Goal: Information Seeking & Learning: Learn about a topic

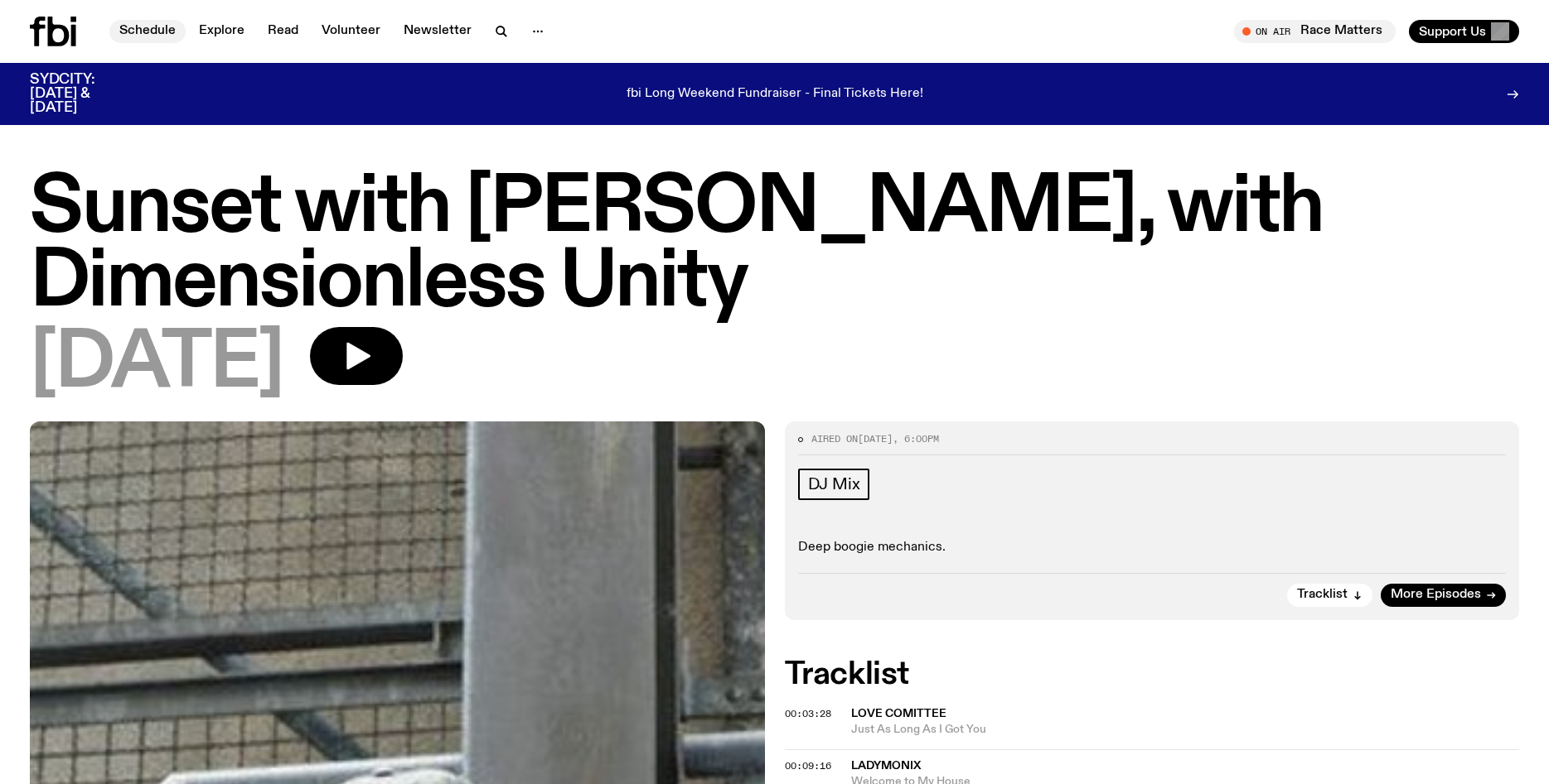
click at [138, 28] on link "Schedule" at bounding box center [147, 31] width 76 height 23
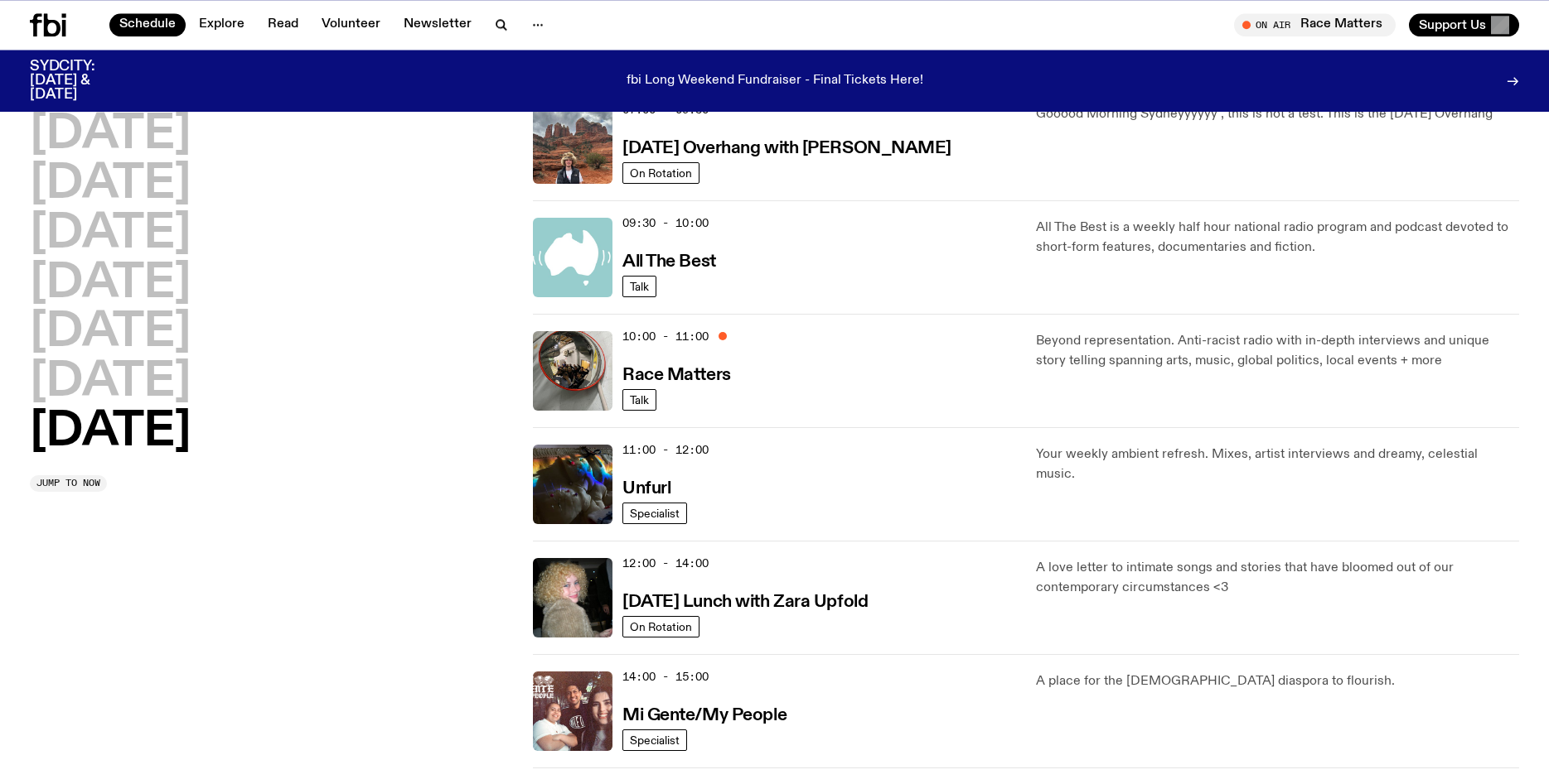
scroll to position [302, 0]
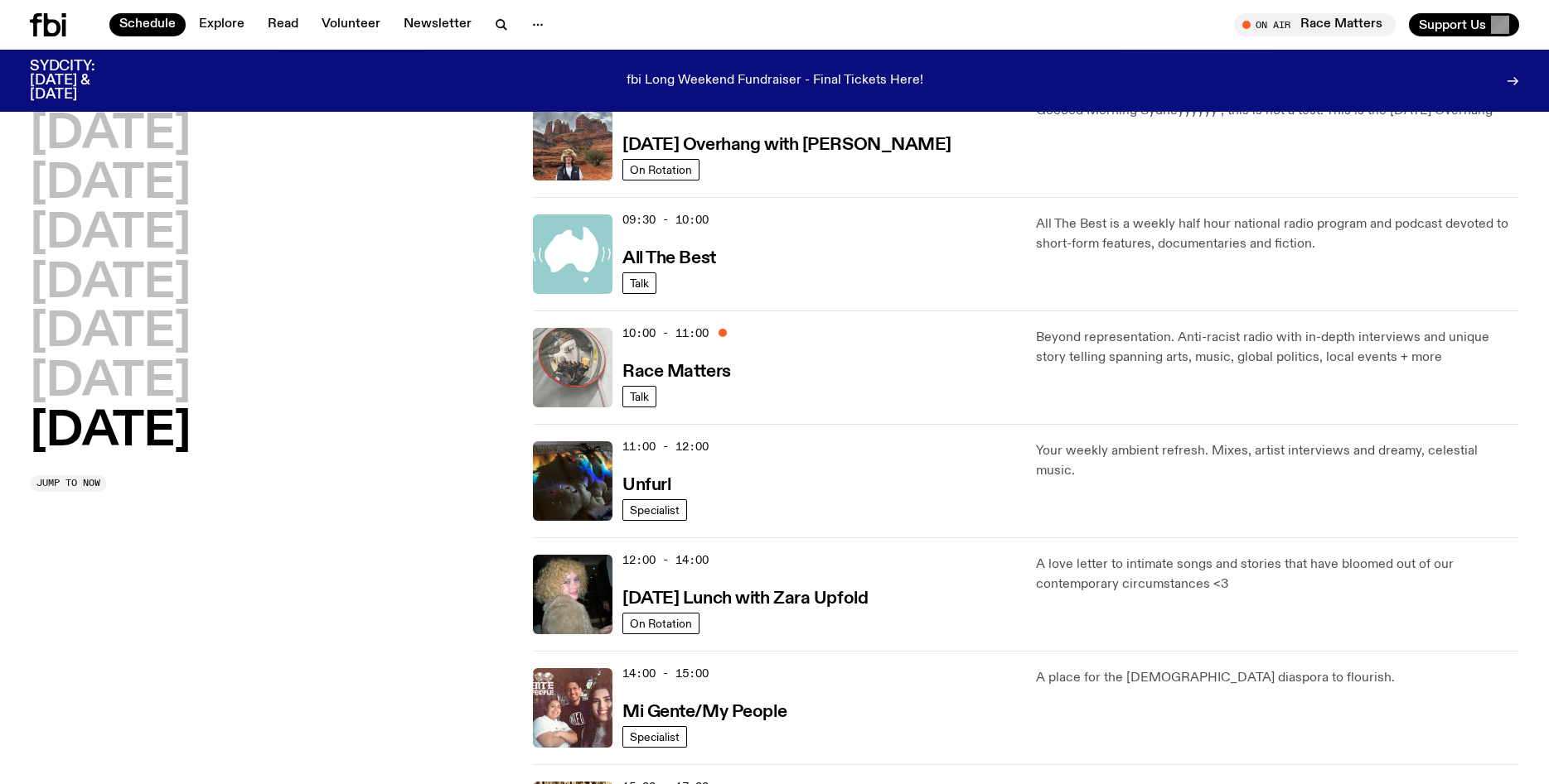
click at [585, 357] on img at bounding box center [573, 368] width 80 height 80
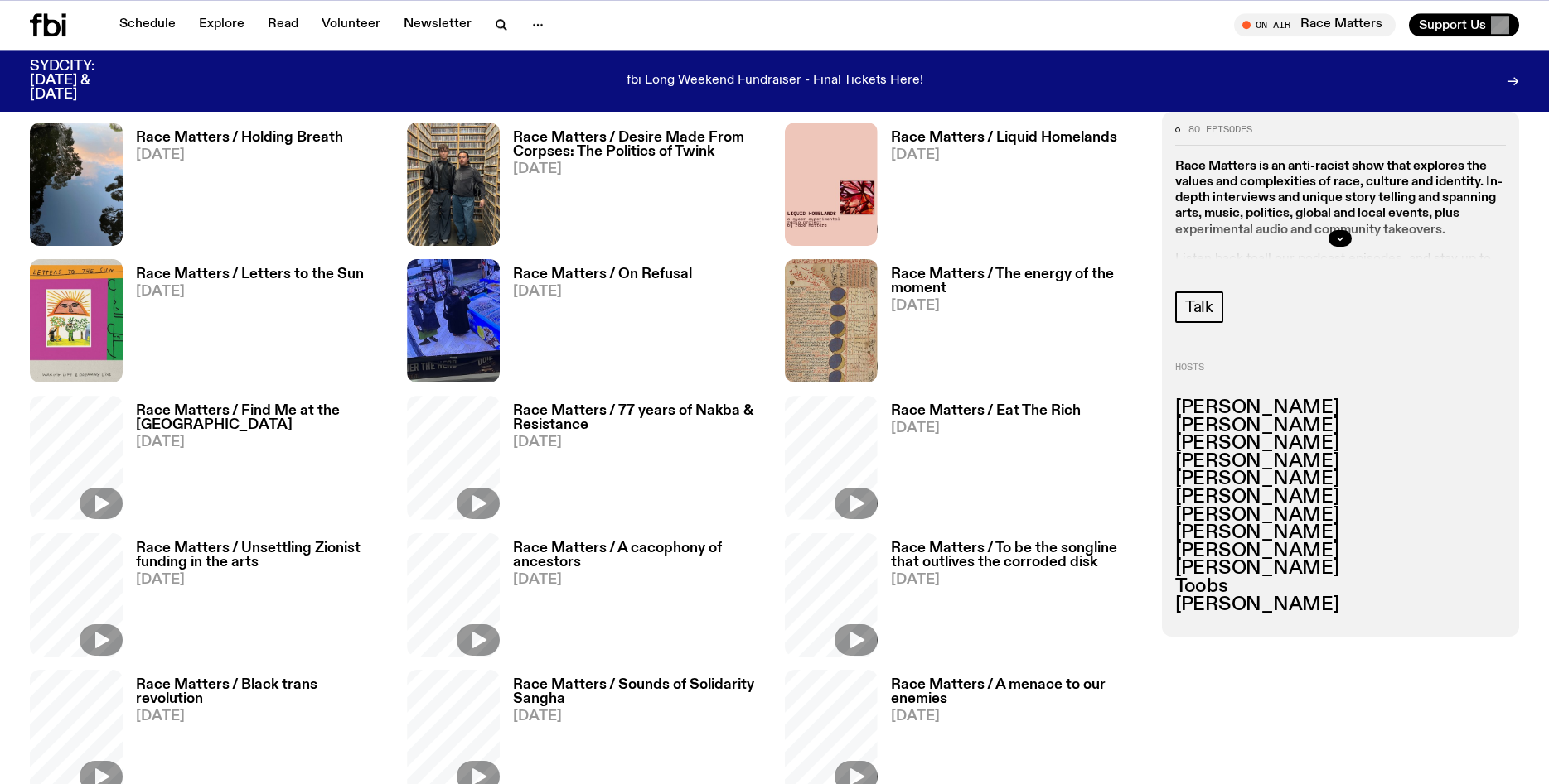
scroll to position [745, 0]
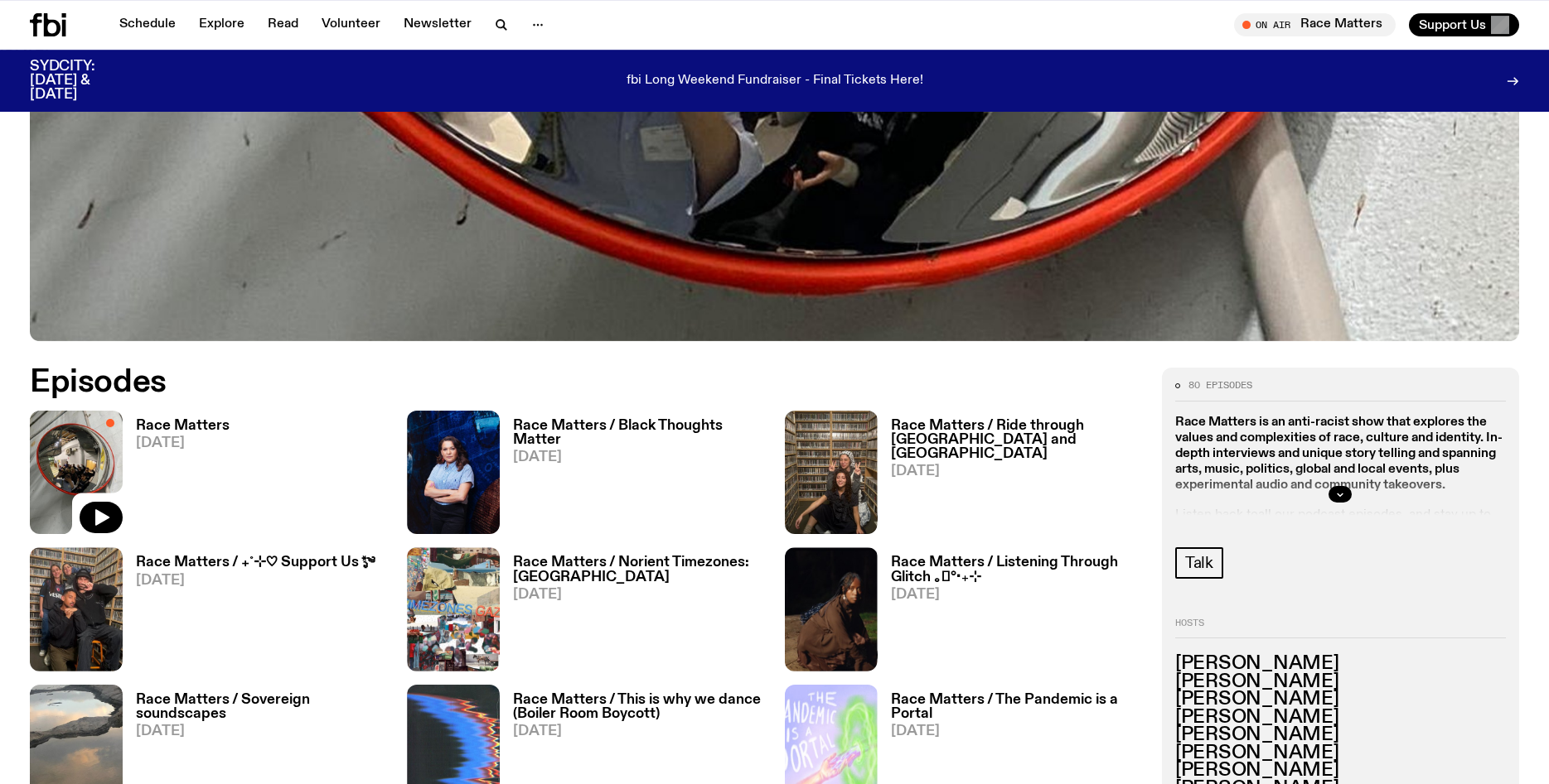
click at [60, 469] on img at bounding box center [76, 473] width 93 height 123
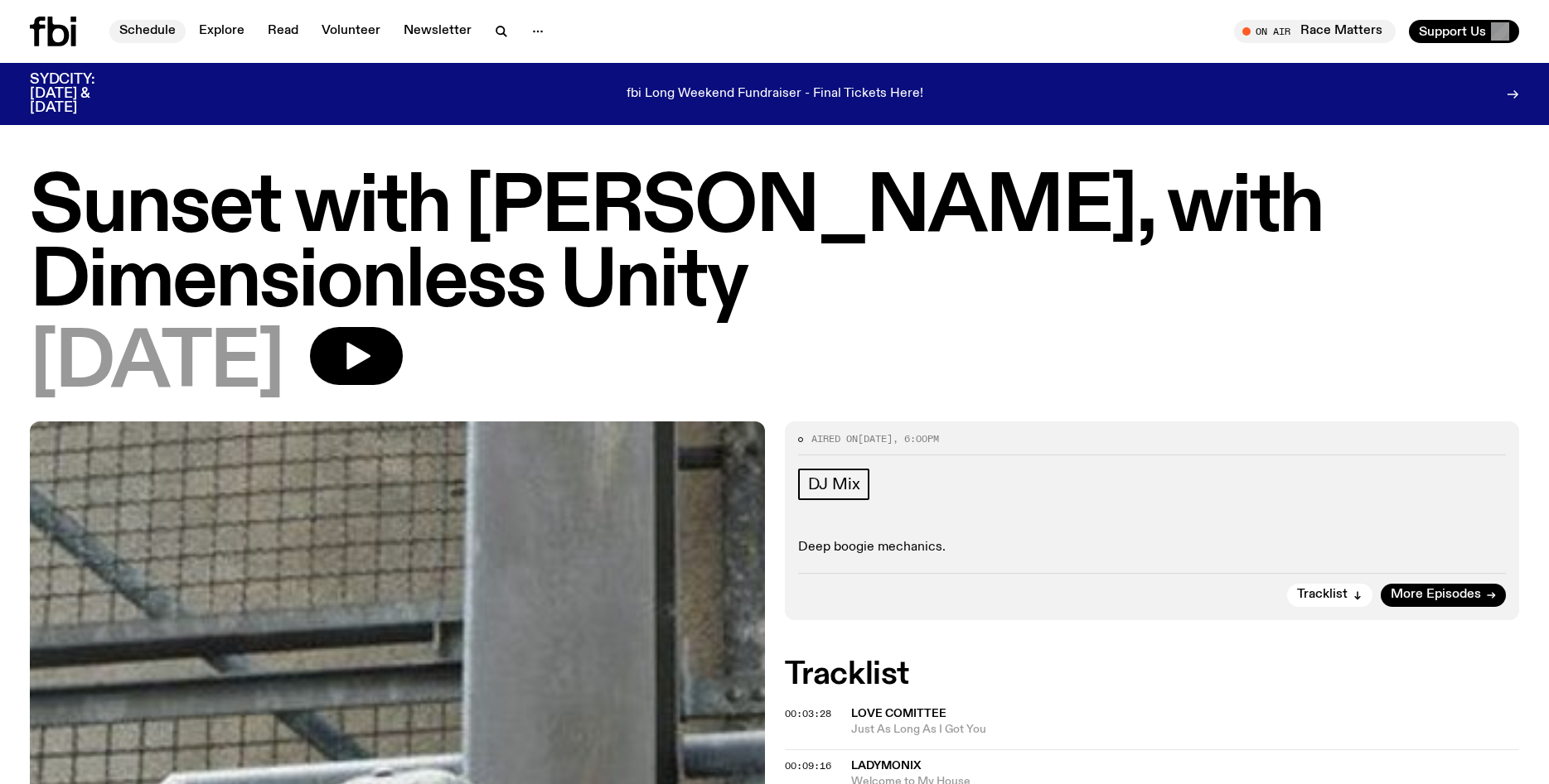
click at [147, 32] on link "Schedule" at bounding box center [147, 31] width 76 height 23
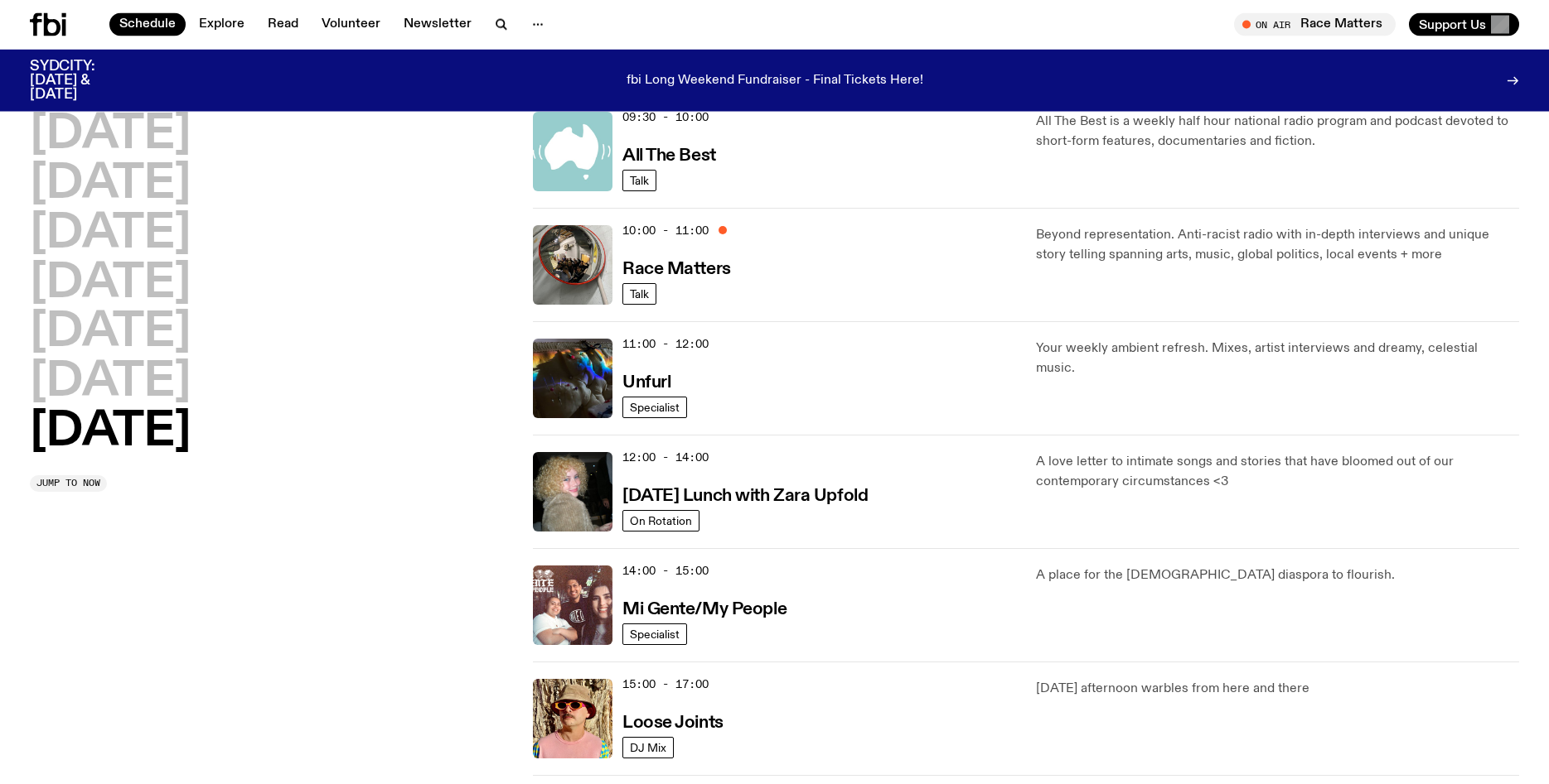
scroll to position [410, 0]
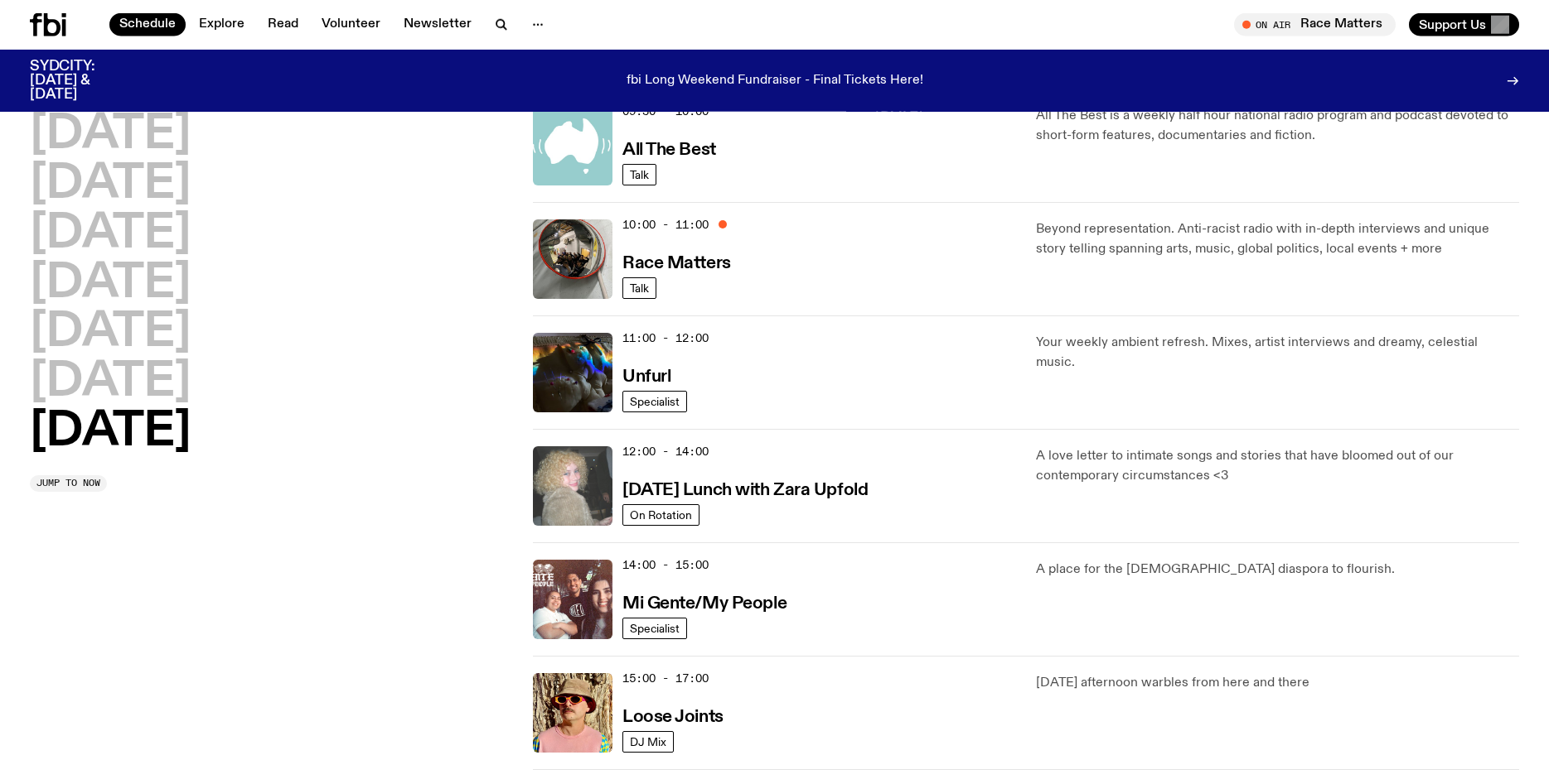
click at [563, 472] on img at bounding box center [573, 486] width 80 height 80
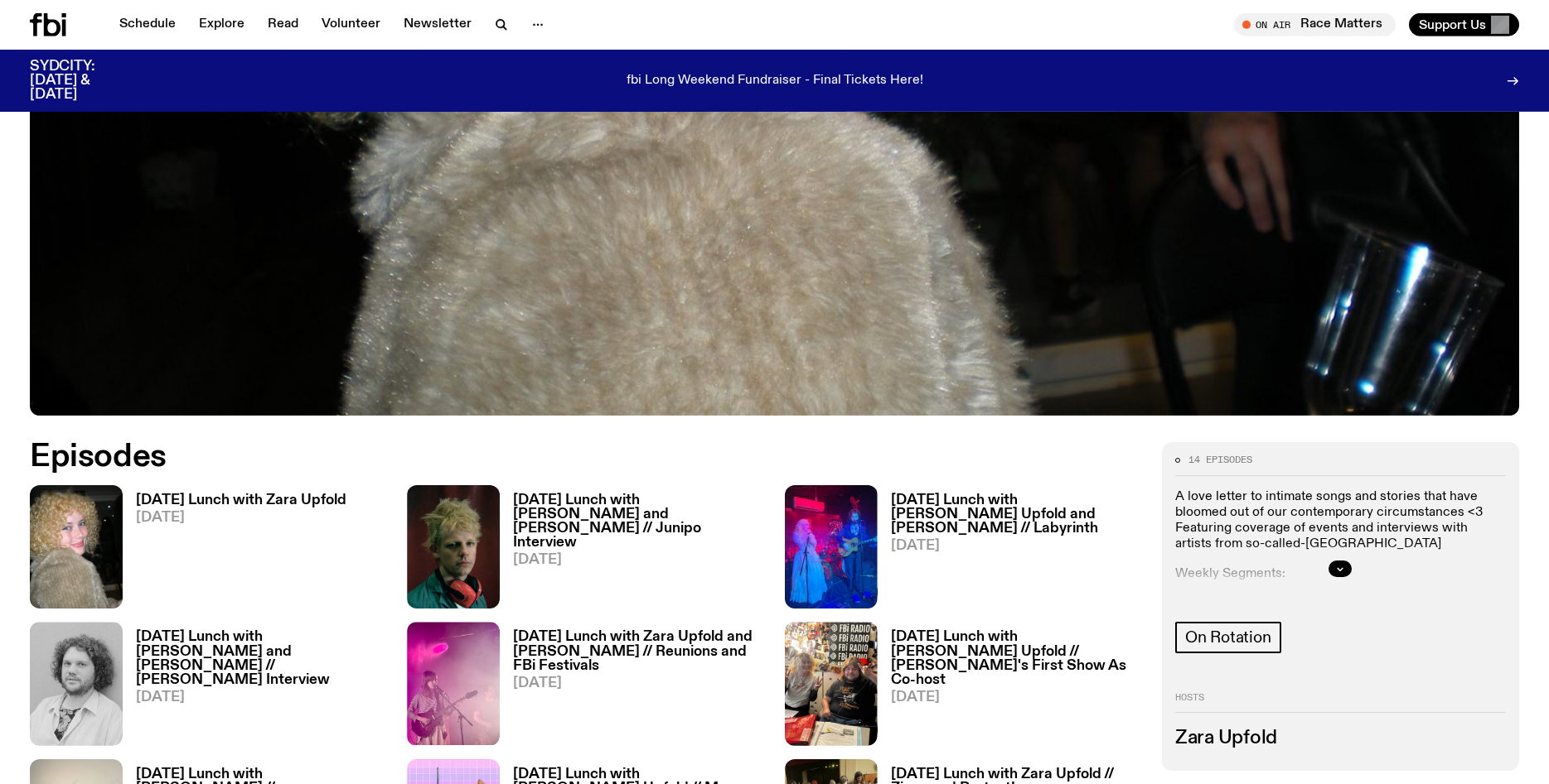
scroll to position [678, 0]
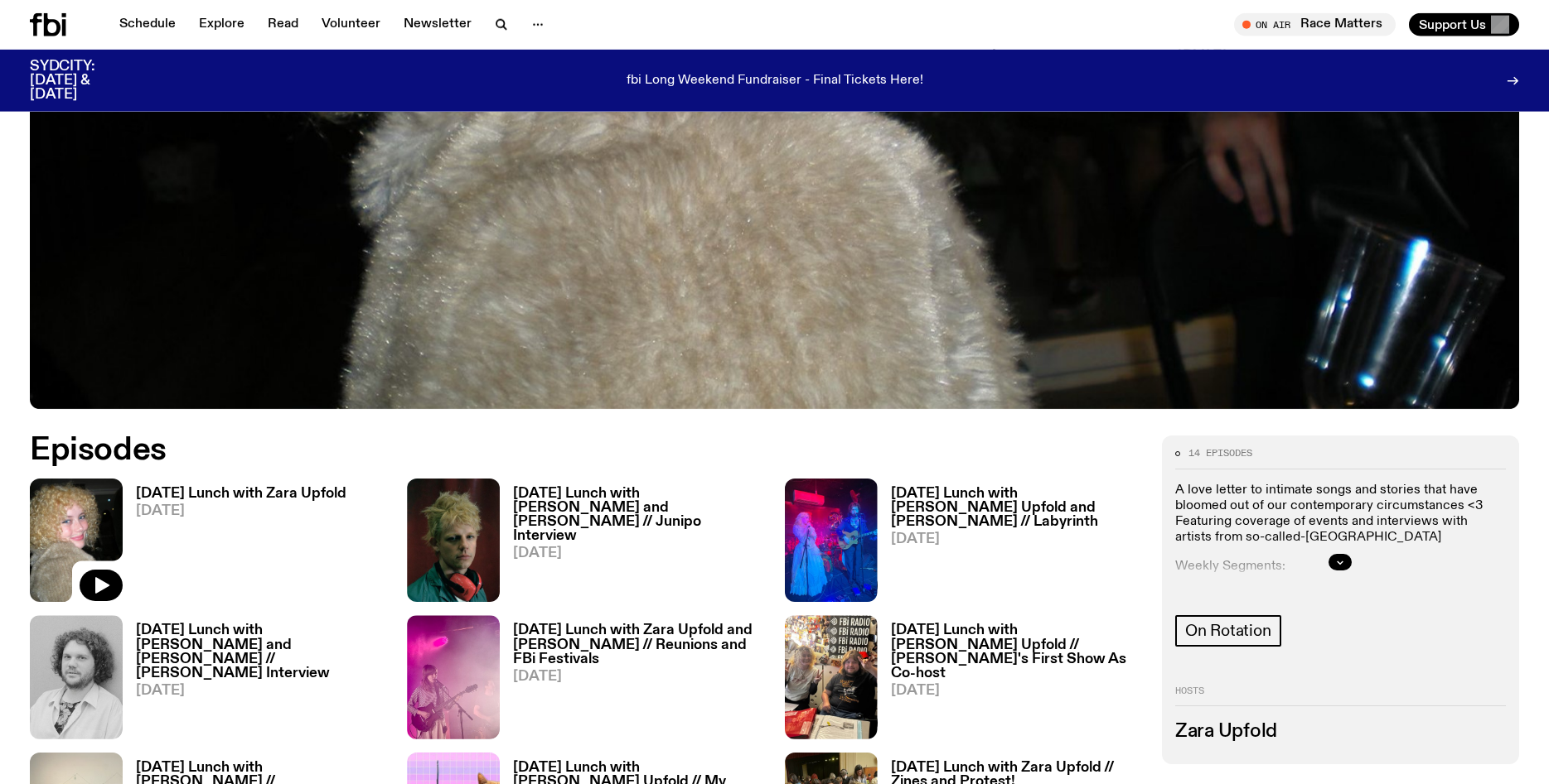
click at [95, 543] on img at bounding box center [76, 540] width 93 height 123
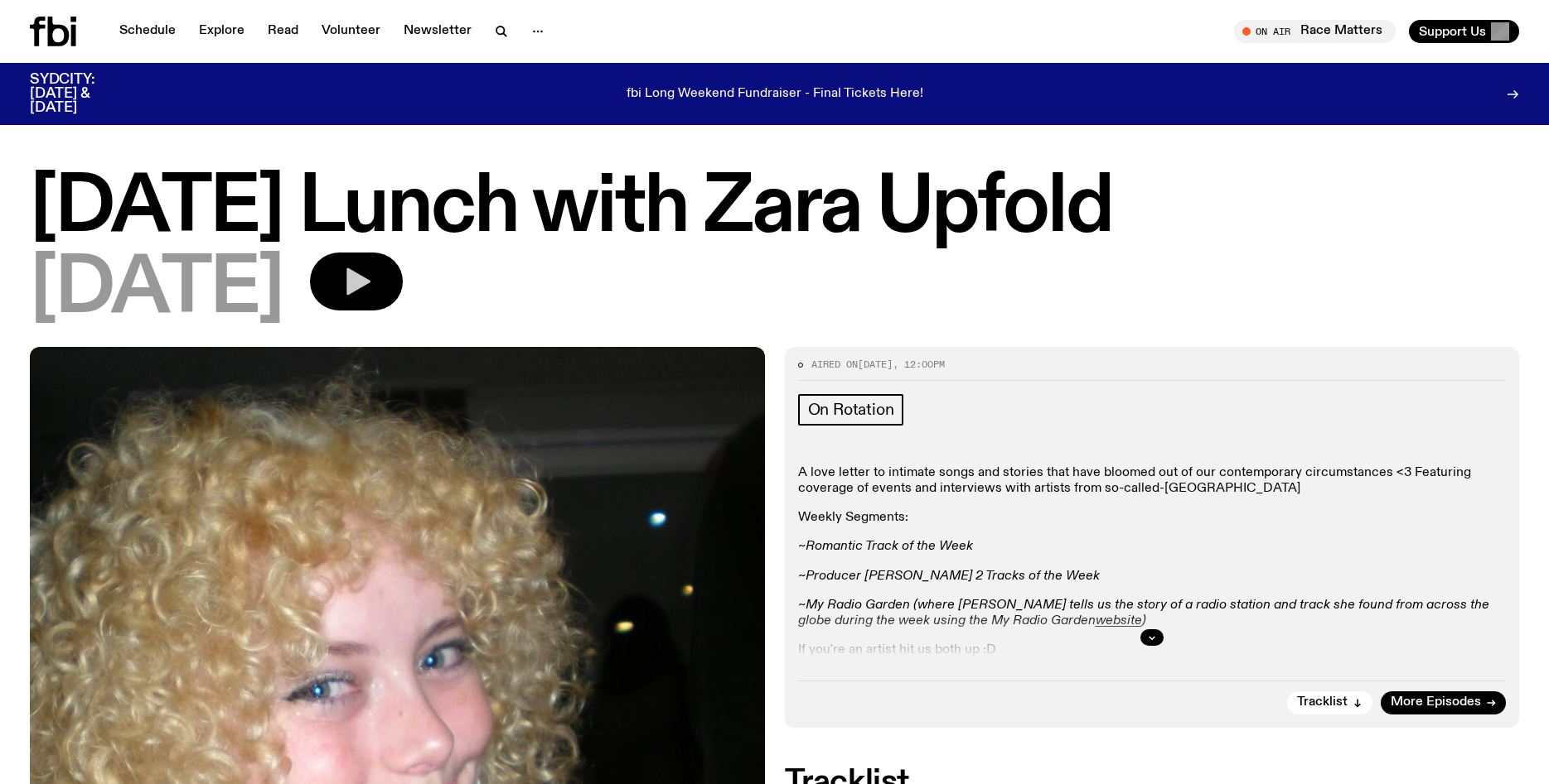
click at [403, 298] on button "button" at bounding box center [356, 281] width 93 height 58
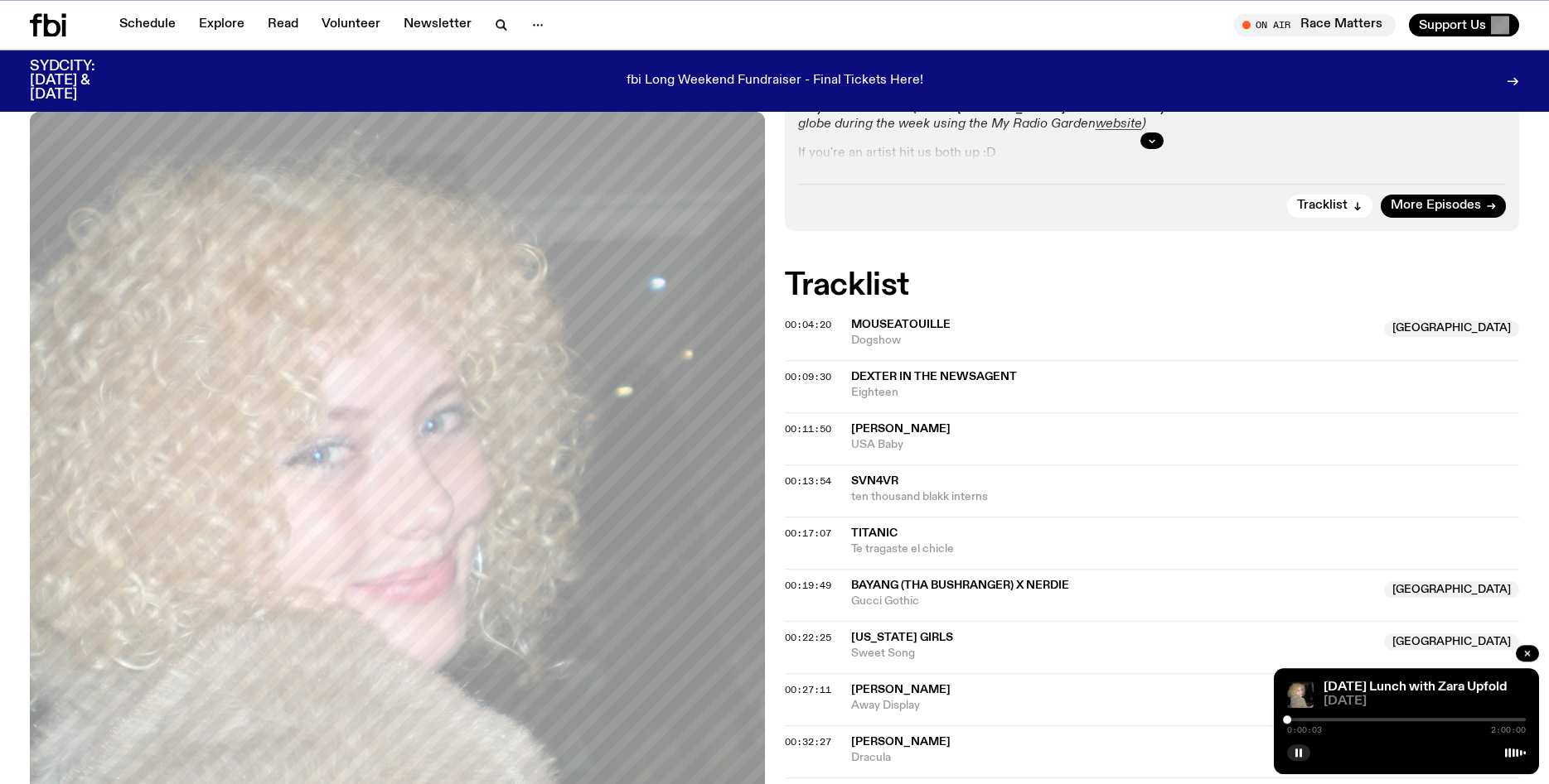
scroll to position [485, 0]
click at [1295, 719] on div at bounding box center [1406, 719] width 238 height 3
click at [1301, 719] on div at bounding box center [1406, 719] width 238 height 3
click at [1310, 719] on div at bounding box center [1406, 719] width 238 height 3
click at [1317, 719] on div at bounding box center [1406, 719] width 238 height 3
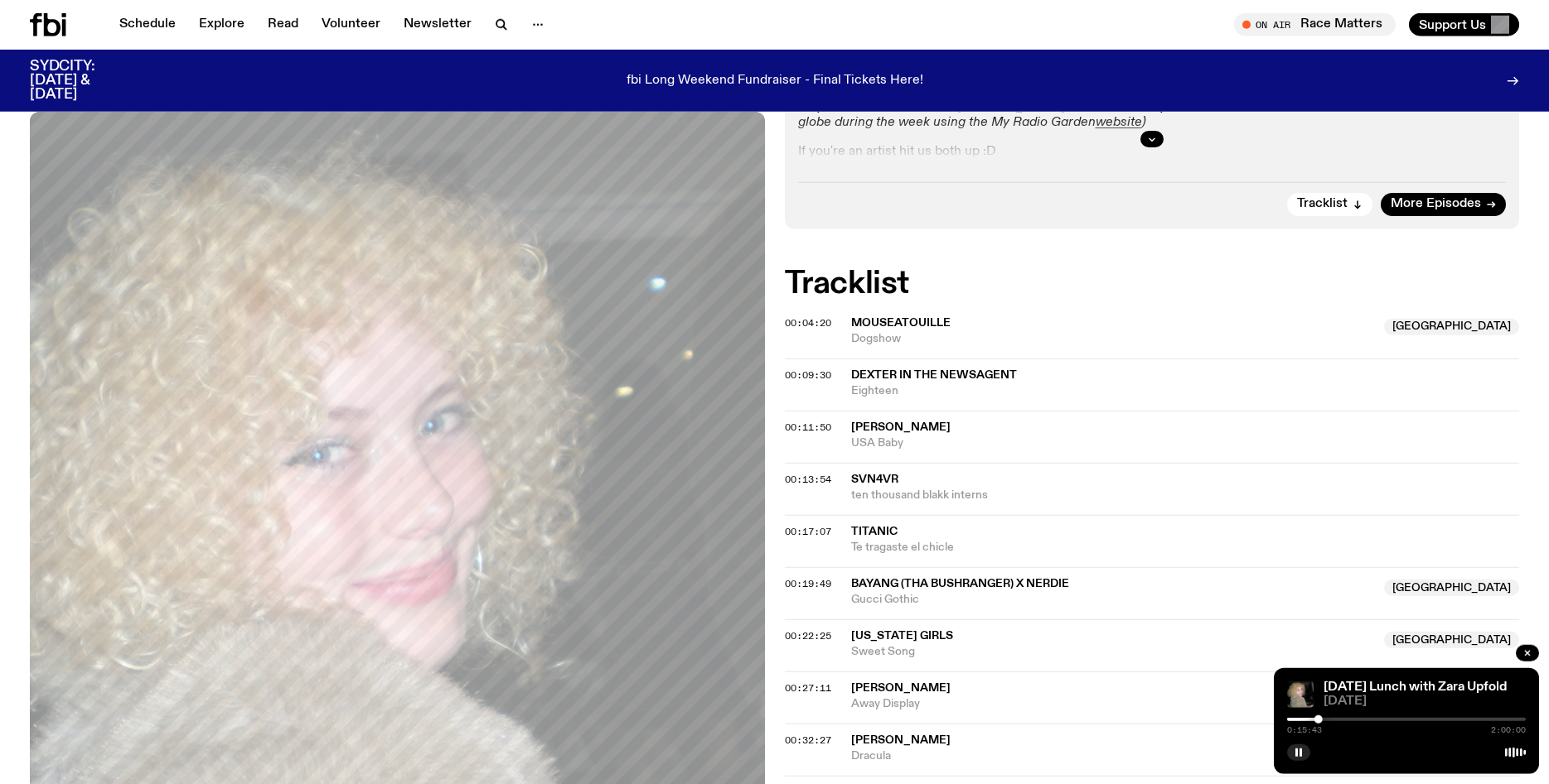
click at [1323, 720] on div at bounding box center [1406, 719] width 238 height 3
click at [1330, 720] on div at bounding box center [1406, 719] width 238 height 3
click at [1335, 720] on div at bounding box center [1406, 719] width 238 height 3
click at [1342, 721] on div at bounding box center [1406, 719] width 238 height 3
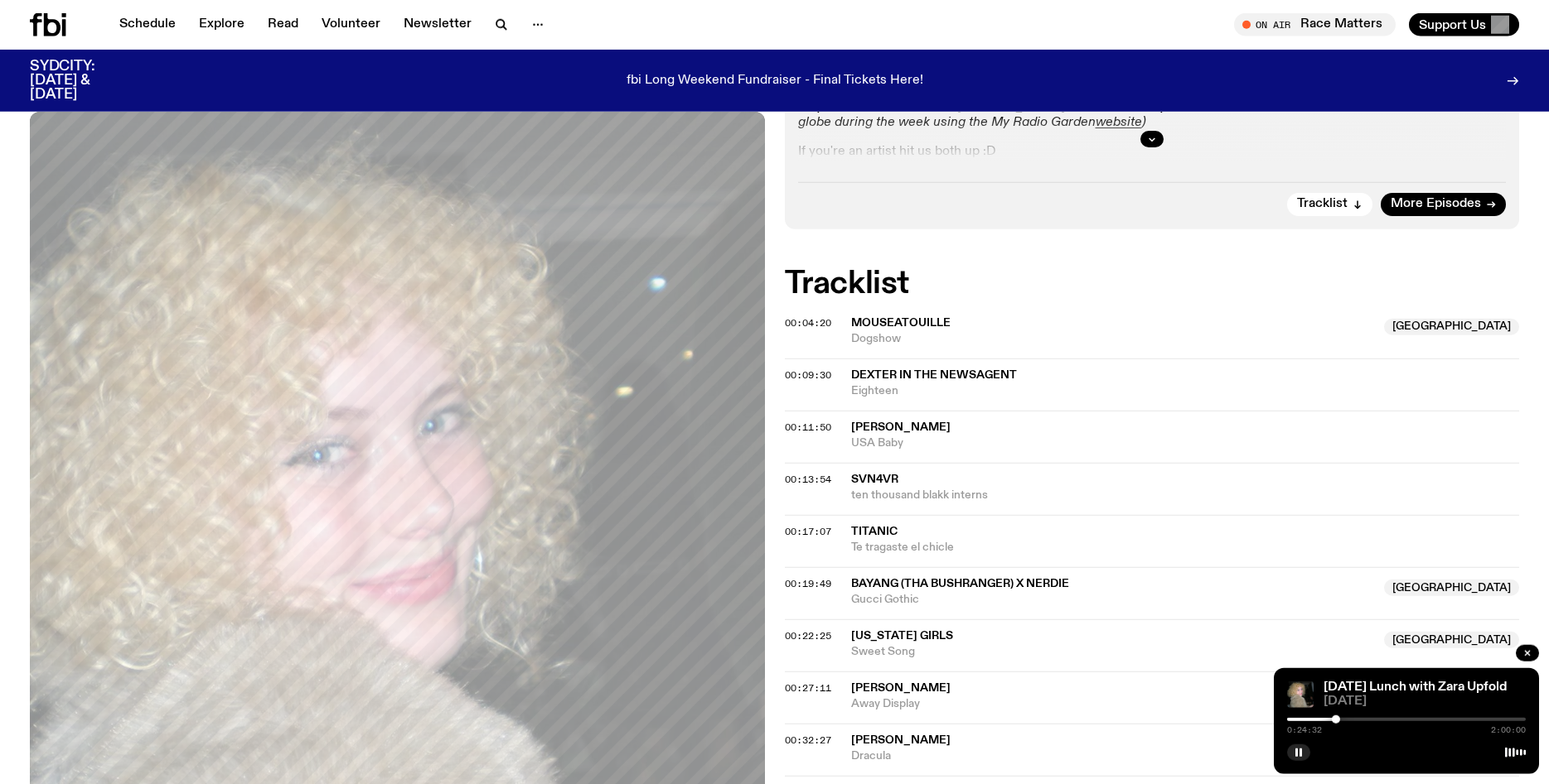
click at [1342, 721] on div at bounding box center [1406, 719] width 238 height 3
click at [1342, 719] on div at bounding box center [1406, 719] width 238 height 3
click at [1348, 719] on div at bounding box center [1406, 719] width 238 height 3
click at [1355, 719] on div at bounding box center [1406, 719] width 238 height 3
